Goal: Transaction & Acquisition: Book appointment/travel/reservation

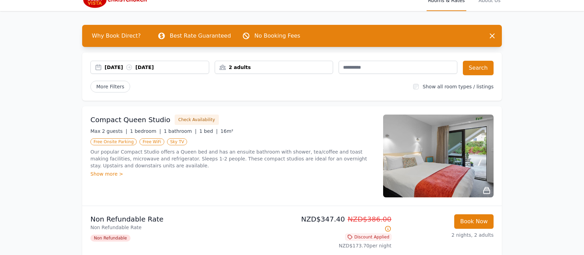
scroll to position [41, 0]
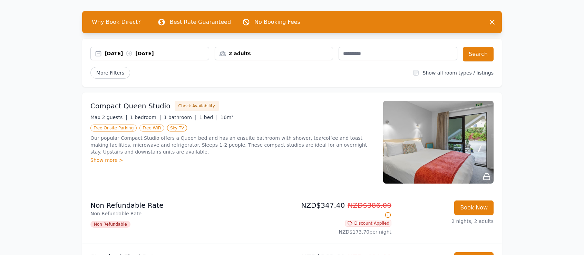
click at [103, 159] on div "Show more >" at bounding box center [232, 160] width 284 height 7
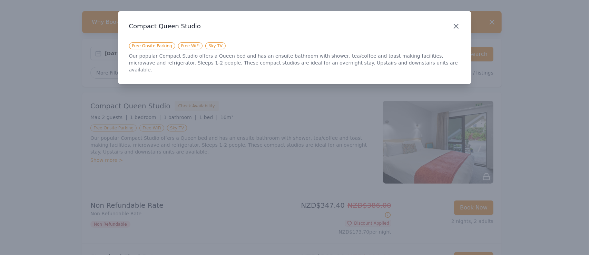
click at [457, 24] on icon "button" at bounding box center [456, 26] width 8 height 8
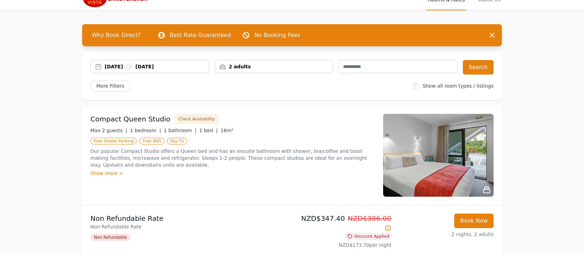
scroll to position [28, 0]
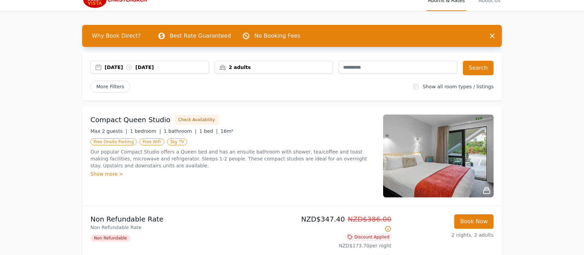
click at [110, 36] on span "Why Book Direct?" at bounding box center [116, 36] width 60 height 14
click at [100, 67] on div "[DATE] [DATE]" at bounding box center [150, 67] width 118 height 7
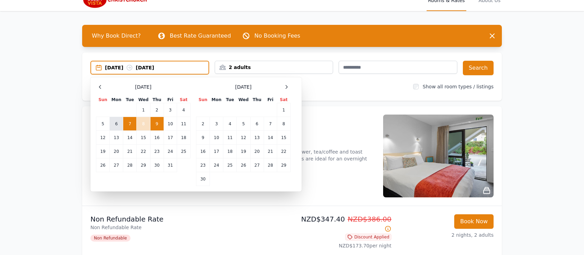
click at [120, 125] on td "6" at bounding box center [116, 124] width 13 height 14
click at [156, 124] on td "9" at bounding box center [156, 124] width 13 height 14
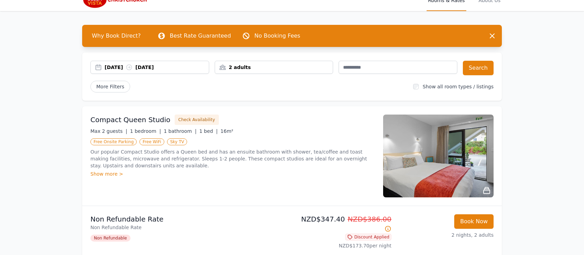
click at [156, 124] on h3 "Compact Queen Studio" at bounding box center [130, 120] width 80 height 10
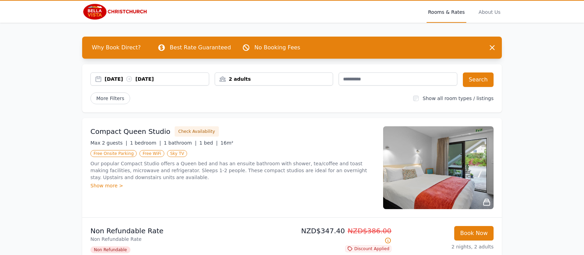
scroll to position [0, 0]
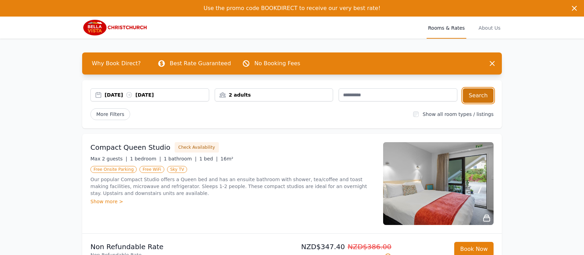
click at [474, 97] on button "Search" at bounding box center [478, 95] width 31 height 14
click at [573, 7] on icon "button" at bounding box center [574, 8] width 4 height 4
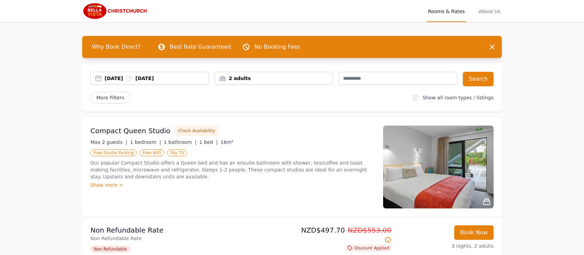
click at [573, 7] on nav "Open main menu Rooms & Rates About Us" at bounding box center [292, 11] width 584 height 22
